Goal: Task Accomplishment & Management: Manage account settings

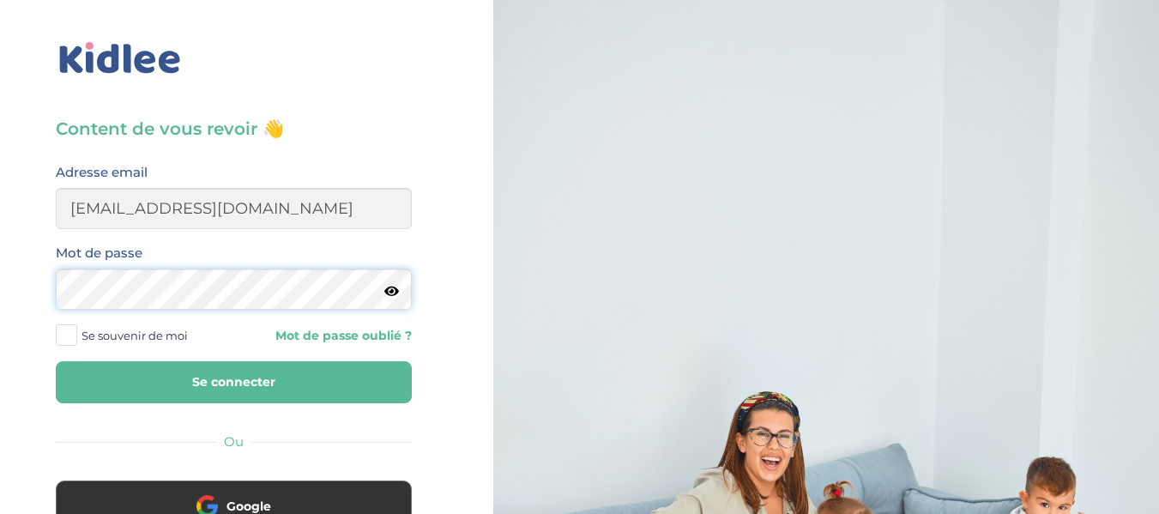
click at [56, 361] on button "Se connecter" at bounding box center [234, 382] width 356 height 42
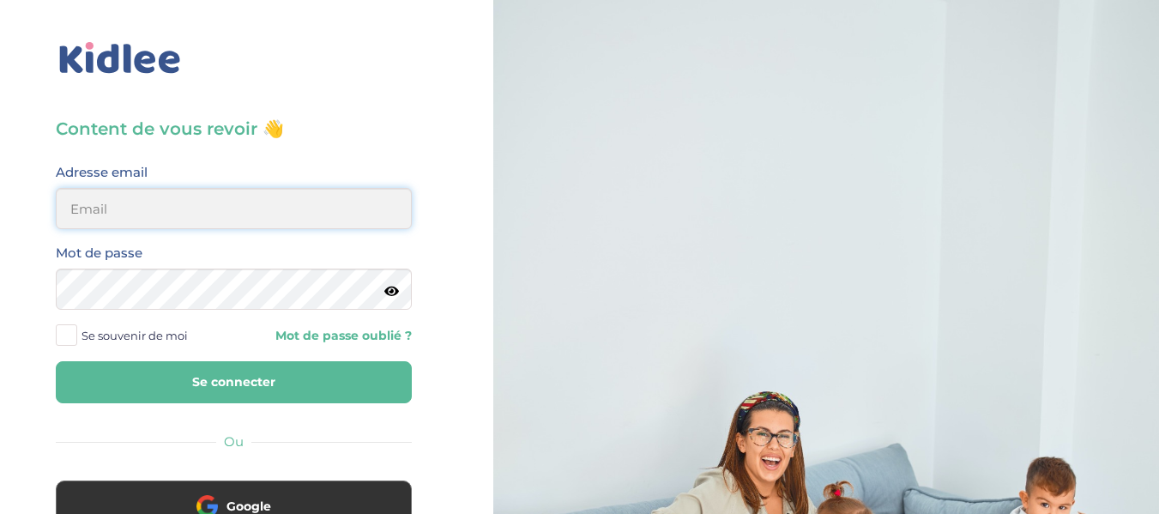
click at [258, 214] on input "email" at bounding box center [234, 208] width 356 height 41
type input "[EMAIL_ADDRESS][DOMAIN_NAME]"
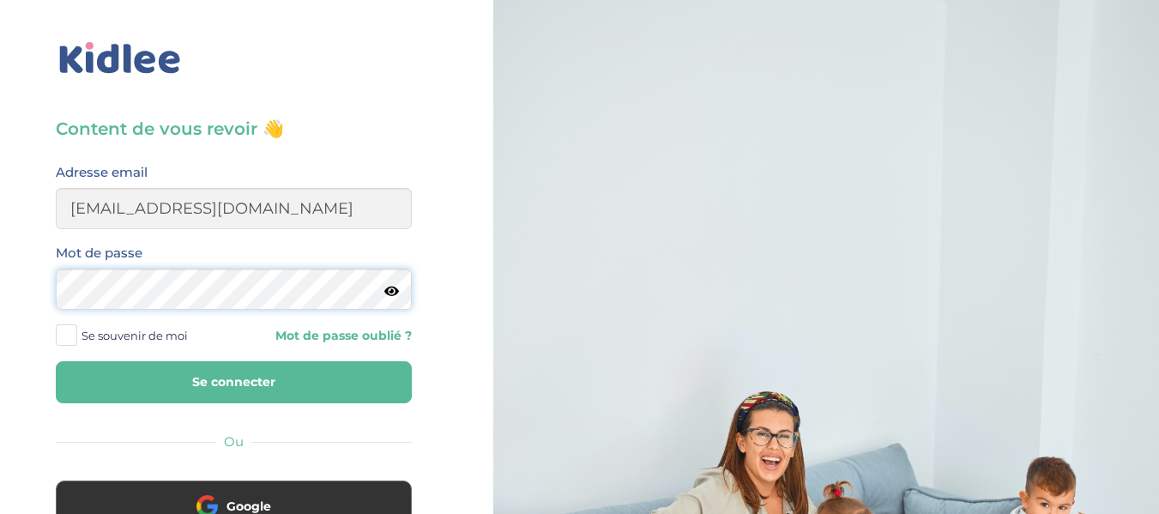
click at [56, 361] on button "Se connecter" at bounding box center [234, 382] width 356 height 42
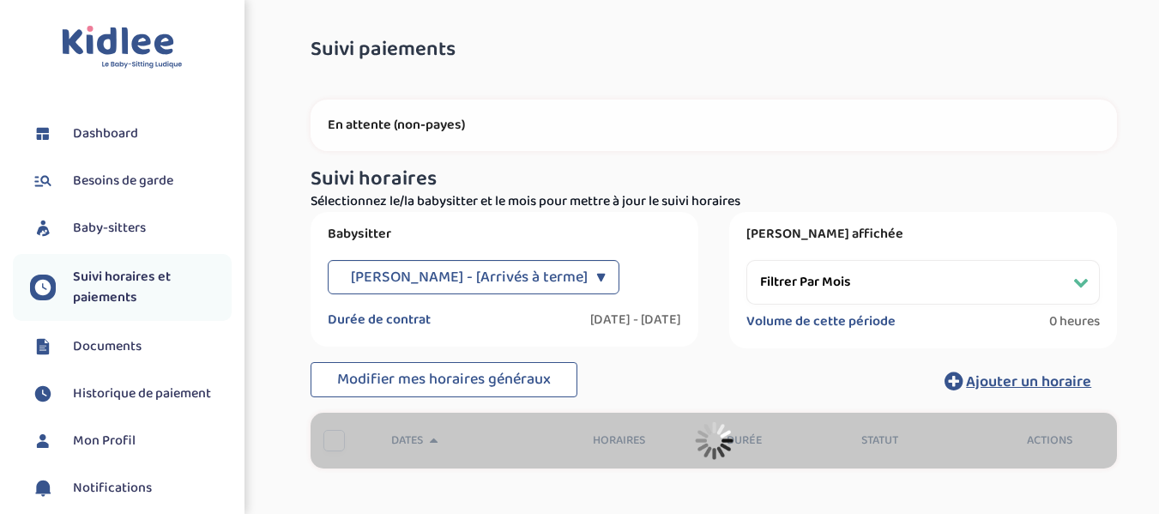
select select "[DATE]"
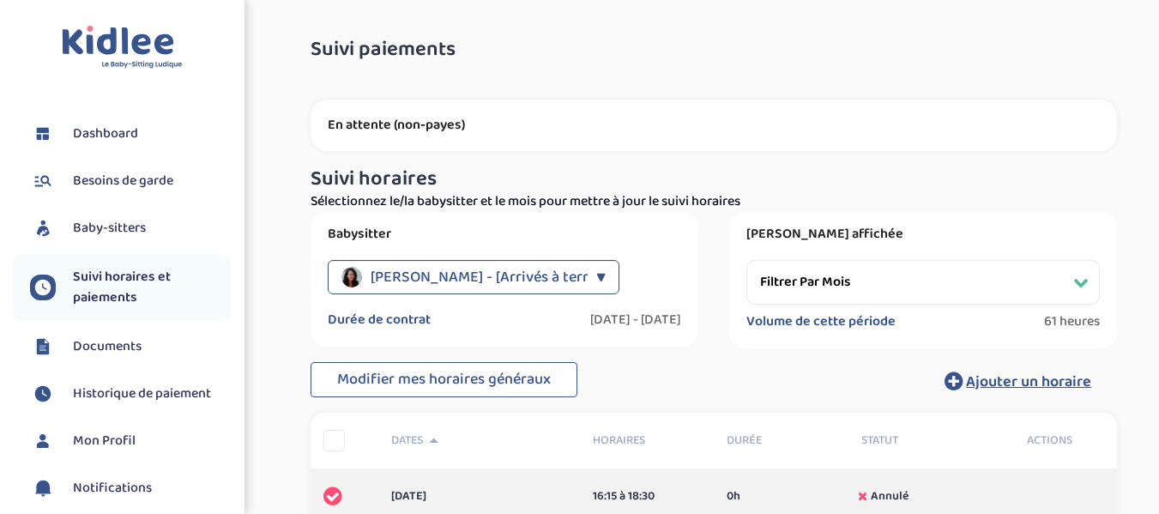
drag, startPoint x: 1165, startPoint y: 69, endPoint x: 117, endPoint y: 135, distance: 1050.5
click at [117, 135] on span "Dashboard" at bounding box center [105, 134] width 65 height 21
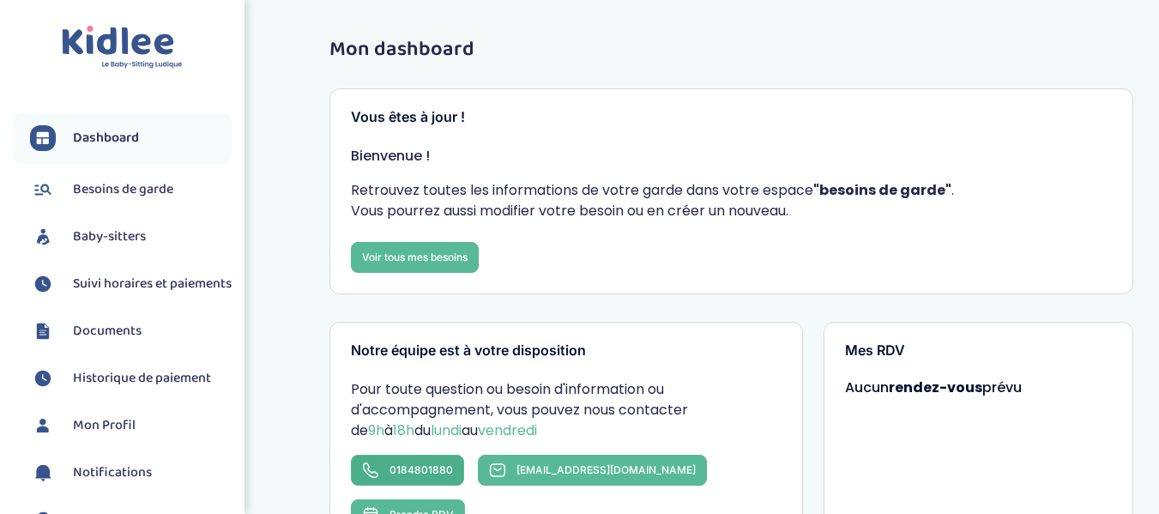
click at [429, 481] on link "0184801880" at bounding box center [407, 470] width 113 height 31
